Goal: Transaction & Acquisition: Purchase product/service

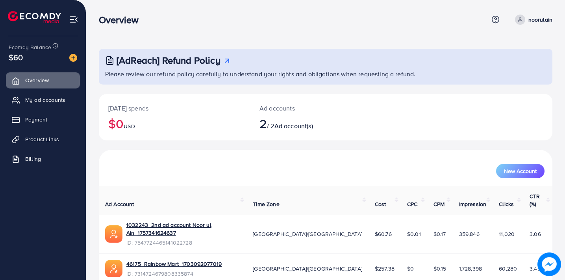
scroll to position [22, 0]
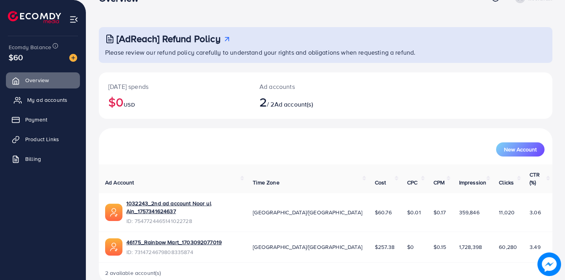
click at [55, 105] on link "My ad accounts" at bounding box center [43, 100] width 74 height 16
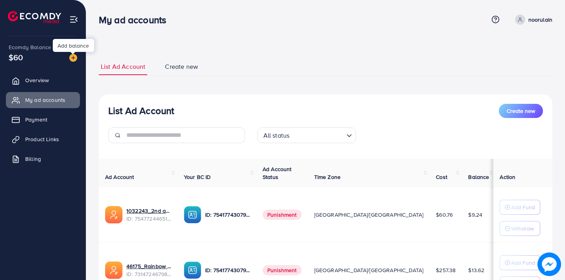
click at [73, 56] on img at bounding box center [73, 58] width 8 height 8
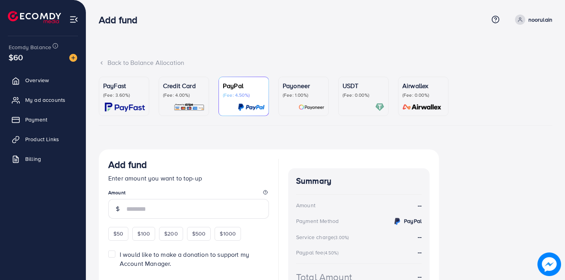
click at [190, 88] on p "Credit Card" at bounding box center [184, 85] width 42 height 9
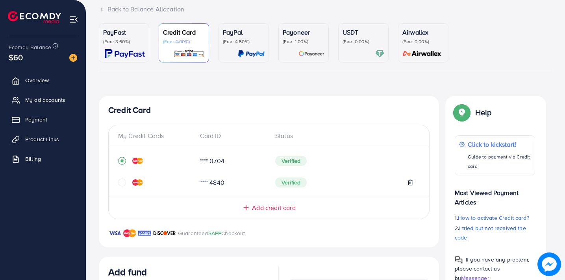
scroll to position [69, 0]
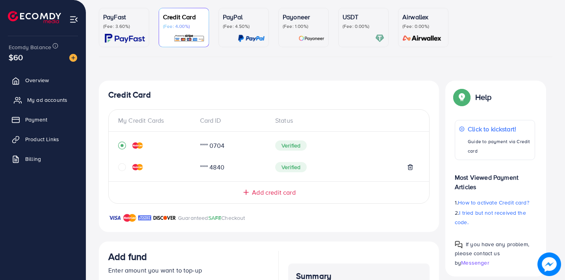
click at [62, 104] on span "My ad accounts" at bounding box center [47, 100] width 40 height 8
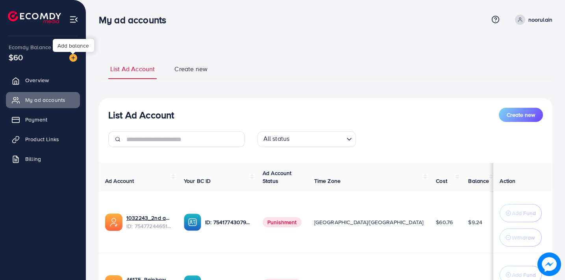
click at [71, 56] on img at bounding box center [73, 58] width 8 height 8
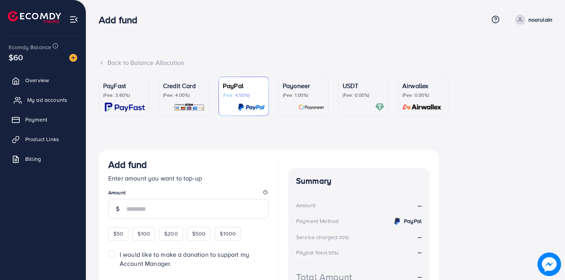
click at [45, 103] on span "My ad accounts" at bounding box center [47, 100] width 40 height 8
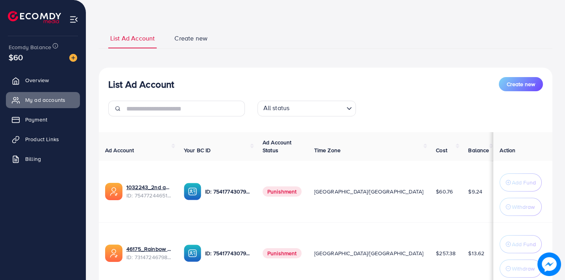
scroll to position [33, 0]
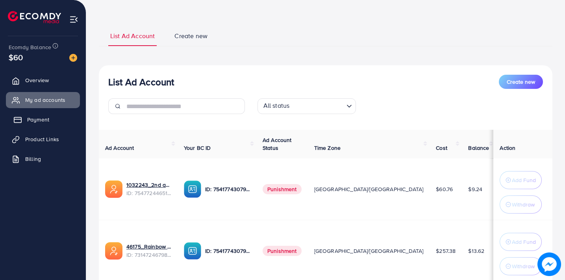
click at [43, 113] on link "Payment" at bounding box center [43, 120] width 74 height 16
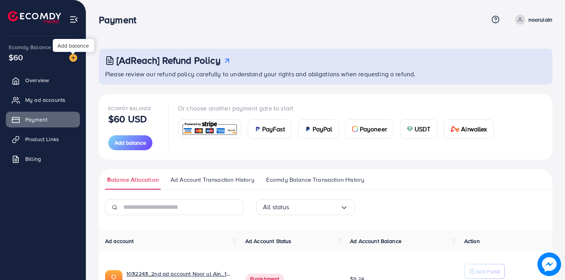
click at [76, 59] on img at bounding box center [73, 58] width 8 height 8
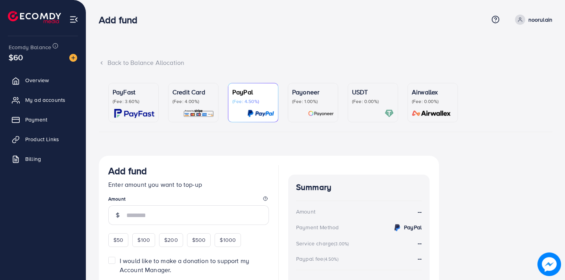
click at [188, 111] on img at bounding box center [198, 113] width 31 height 9
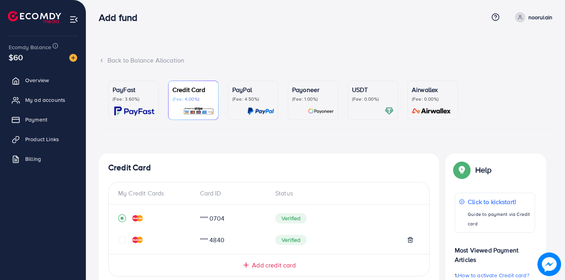
scroll to position [11, 0]
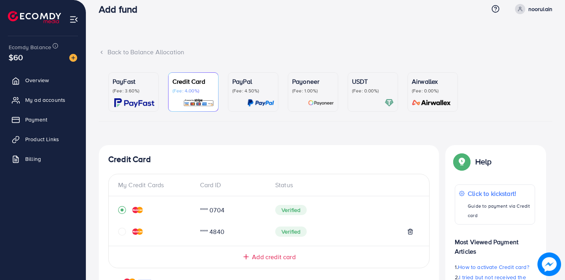
click at [376, 239] on div "**** 4840 Verified" at bounding box center [269, 231] width 302 height 15
click at [122, 232] on icon "circle" at bounding box center [122, 232] width 8 height 8
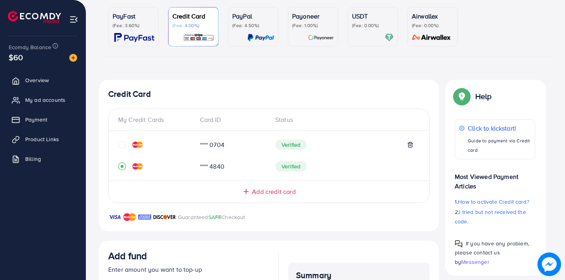
scroll to position [71, 0]
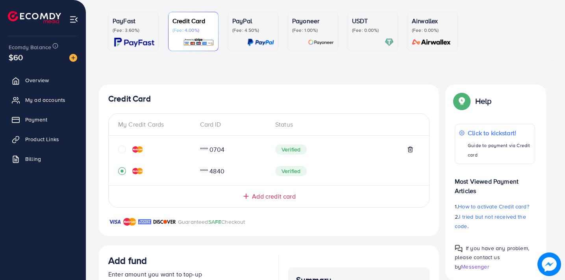
click at [124, 150] on icon "circle" at bounding box center [122, 150] width 8 height 8
